Goal: Navigation & Orientation: Find specific page/section

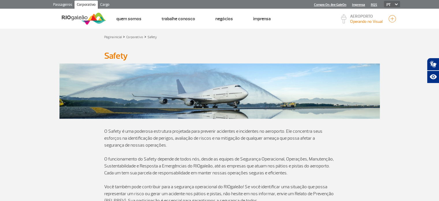
click at [386, 2] on select "PT ENG ESP" at bounding box center [392, 4] width 16 height 6
select select "en"
click at [384, 1] on select "PT ENG ESP" at bounding box center [392, 4] width 16 height 6
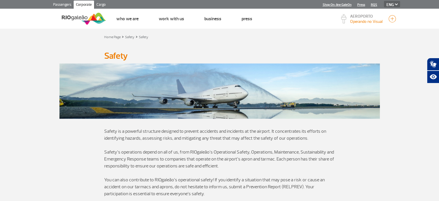
click at [393, 5] on select "PT ENG ESP" at bounding box center [392, 4] width 16 height 6
select select "es"
click at [384, 1] on select "PT ENG ESP" at bounding box center [392, 4] width 16 height 6
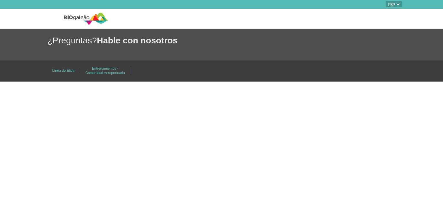
select select "es"
